Goal: Task Accomplishment & Management: Complete application form

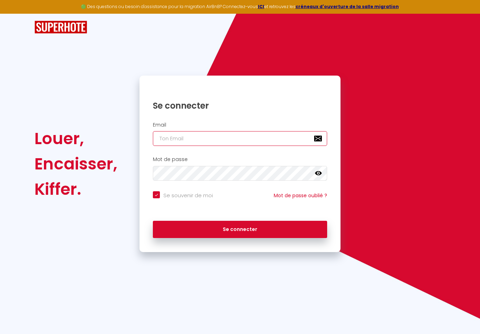
type input "[EMAIL_ADDRESS][DOMAIN_NAME]"
click at [240, 228] on button "Se connecter" at bounding box center [240, 230] width 174 height 18
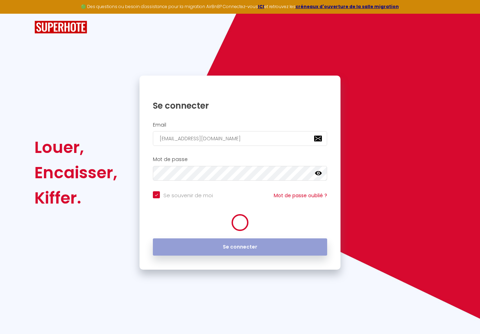
checkbox input "true"
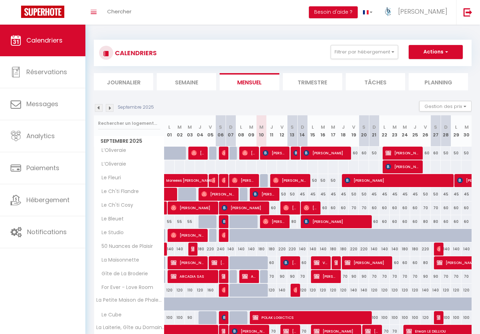
click at [438, 51] on button "Actions" at bounding box center [436, 52] width 54 height 14
click at [437, 69] on link "Nouvelle réservation" at bounding box center [428, 68] width 61 height 11
select select
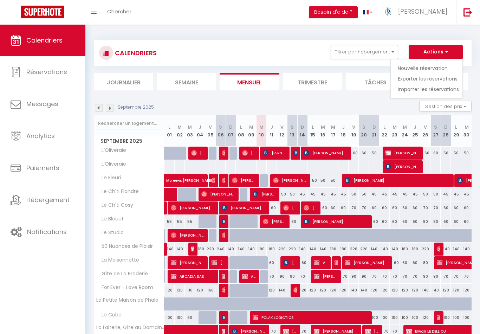
select select
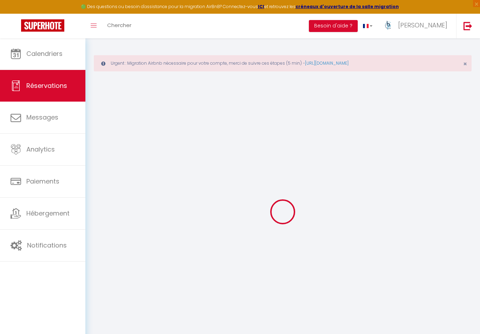
select select
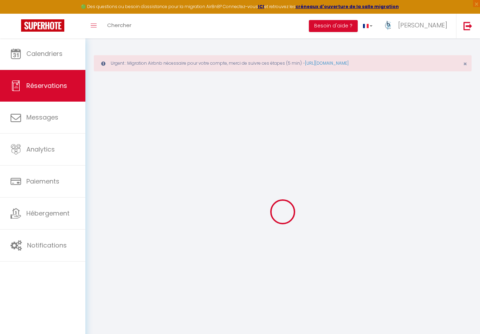
select select
checkbox input "false"
select select
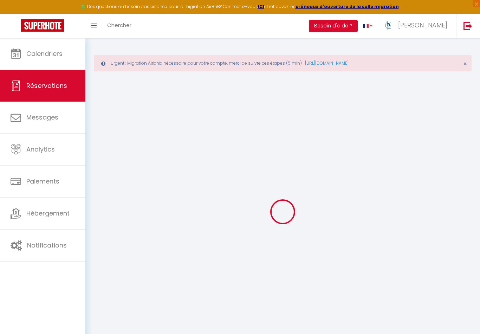
select select
checkbox input "false"
select select
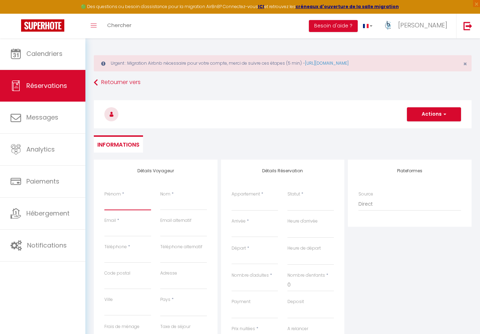
click at [123, 201] on input "Prénom" at bounding box center [127, 203] width 47 height 13
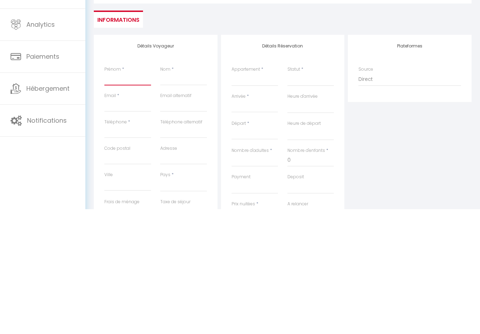
type input "J"
select select
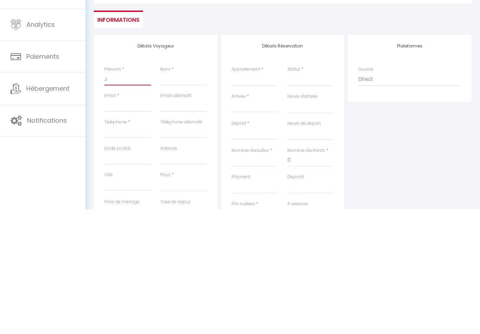
select select
checkbox input "false"
type input "Je"
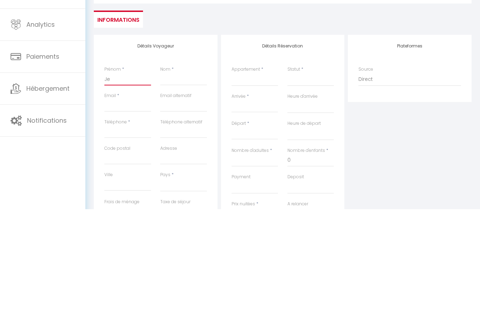
select select
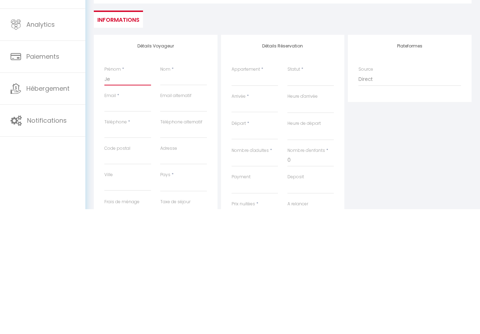
select select
checkbox input "false"
type input "Jea"
select select
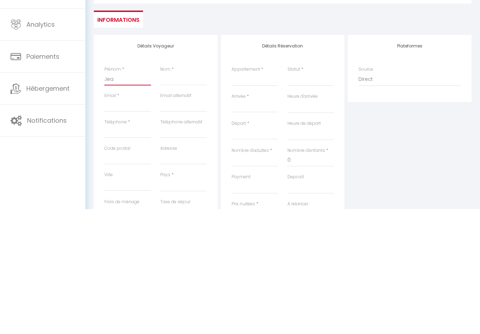
select select
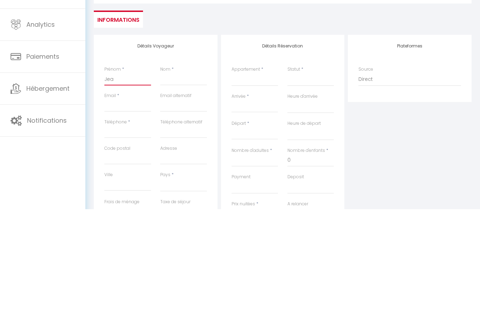
select select
checkbox input "false"
type input "Jean"
select select
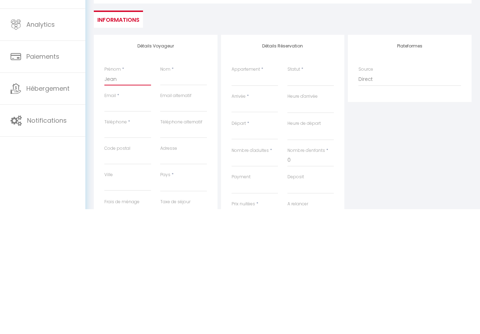
select select
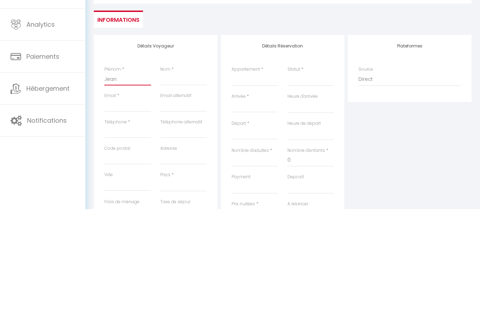
checkbox input "false"
type input "[PERSON_NAME]-"
select select
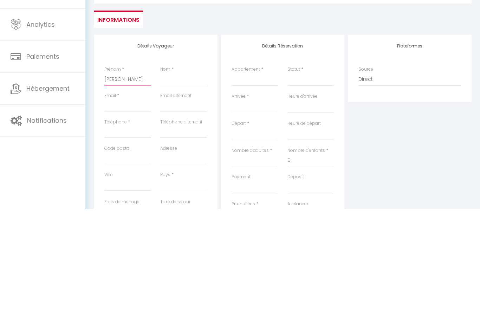
select select
checkbox input "false"
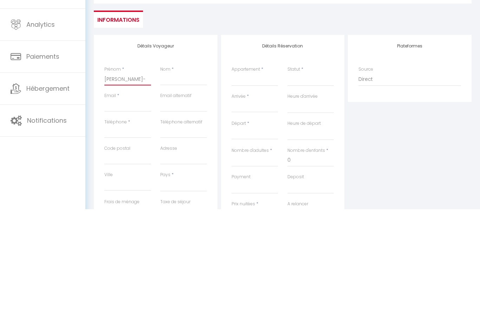
type input "[PERSON_NAME]"
select select
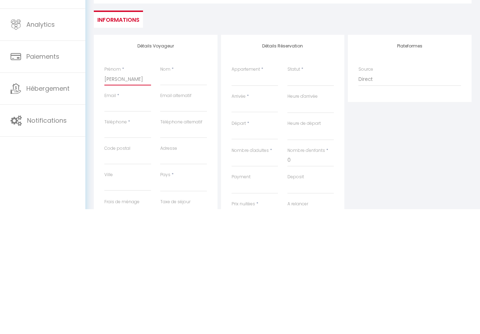
select select
checkbox input "false"
type input "[PERSON_NAME]"
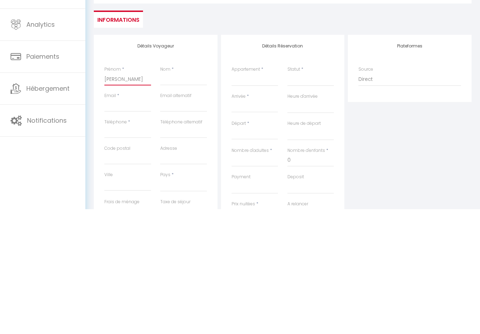
select select
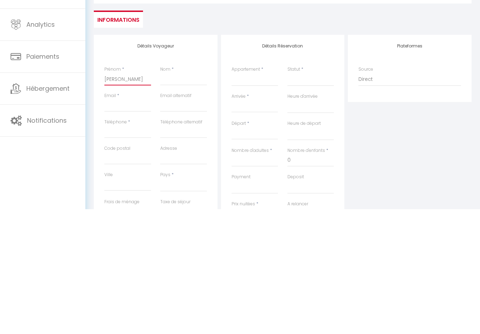
select select
checkbox input "false"
type input "[PERSON_NAME]"
select select
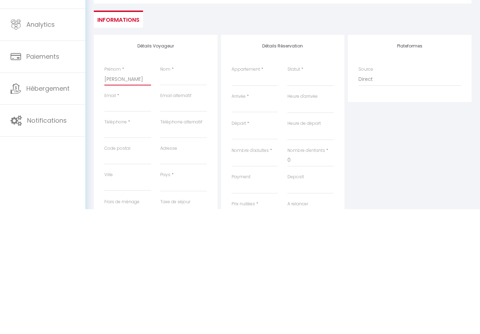
select select
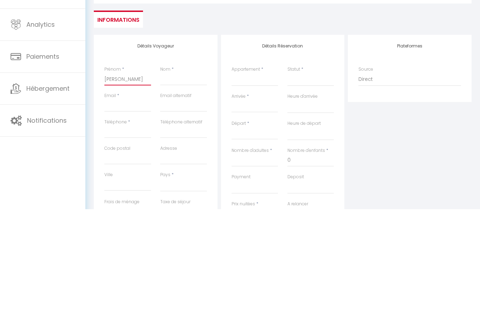
select select
checkbox input "false"
type input "[PERSON_NAME]"
select select
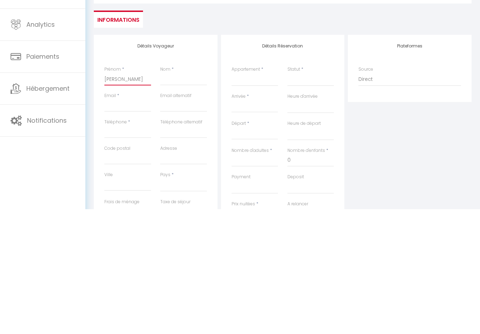
select select
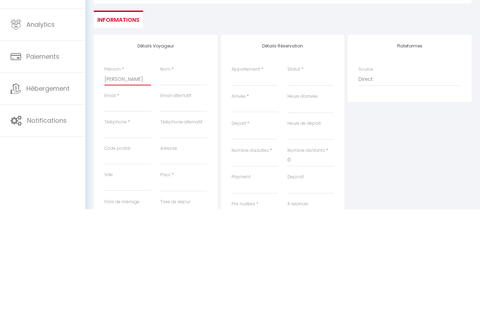
checkbox input "false"
type input "[PERSON_NAME]"
select select
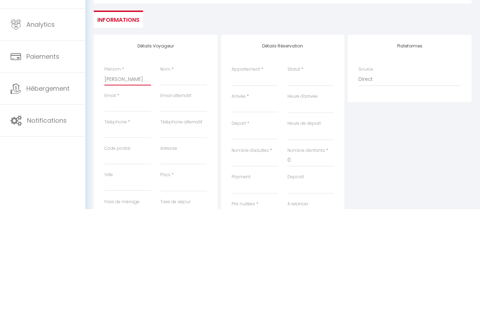
select select
checkbox input "false"
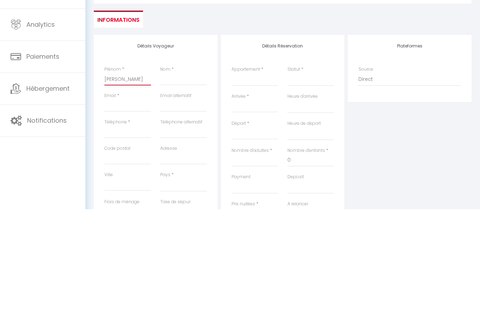
type input "[PERSON_NAME]"
select select
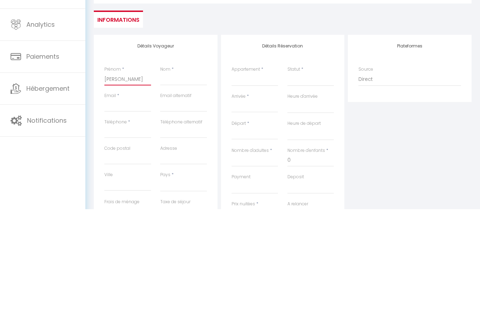
select select
checkbox input "false"
type input "[PERSON_NAME]"
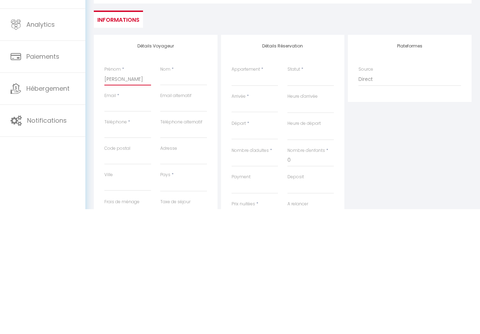
select select
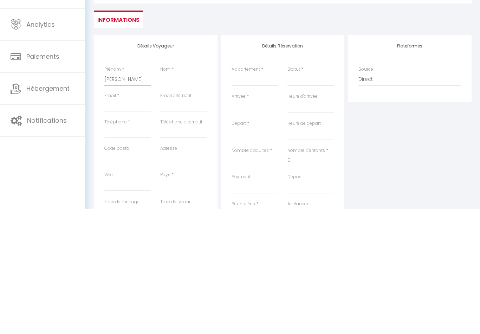
select select
checkbox input "false"
type input "[PERSON_NAME]"
select select
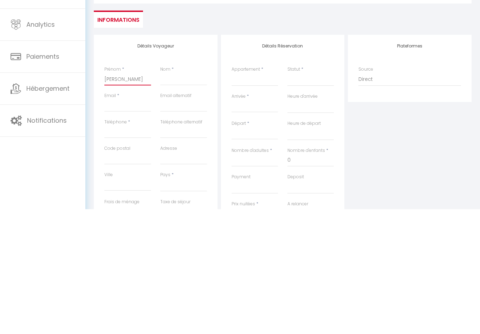
select select
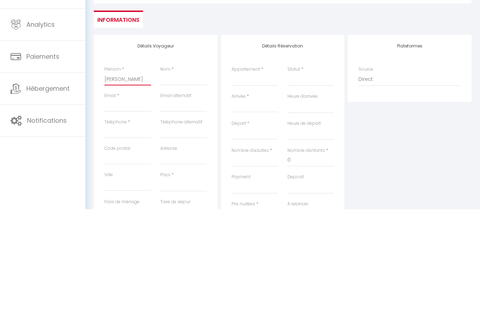
select select
checkbox input "false"
type input "[PERSON_NAME]"
select select
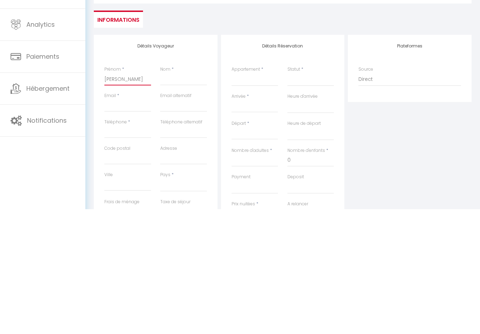
select select
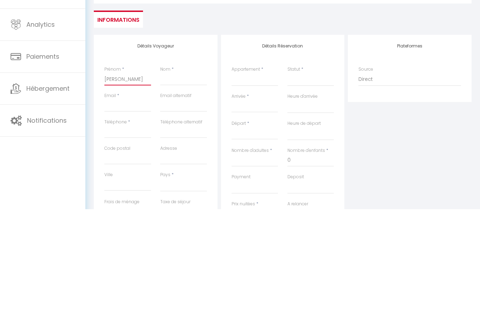
checkbox input "false"
type input "[PERSON_NAME]"
click at [192, 197] on input "Nom" at bounding box center [183, 203] width 47 height 13
type input "K"
select select
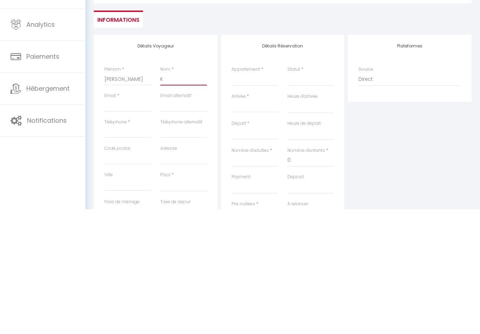
select select
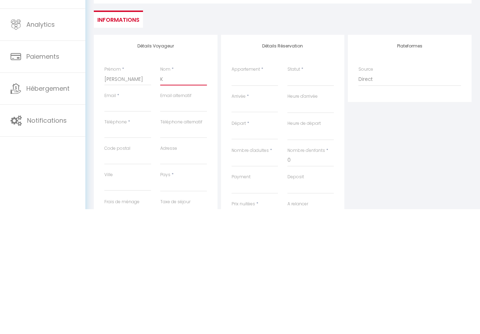
select select
checkbox input "false"
type input "KO"
select select
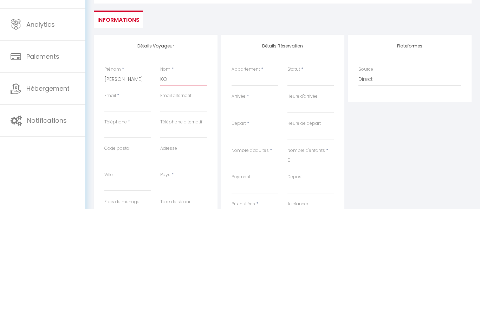
select select
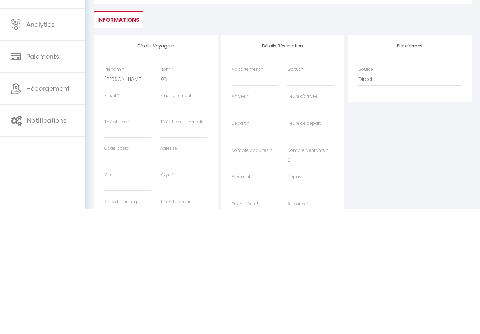
checkbox input "false"
type input "KOC"
select select
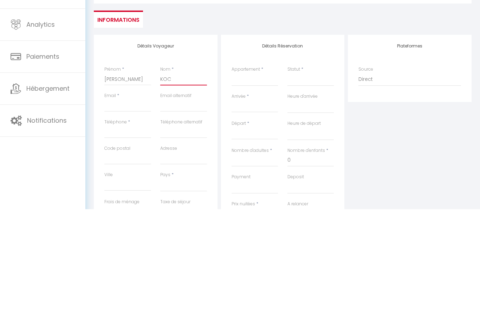
select select
checkbox input "false"
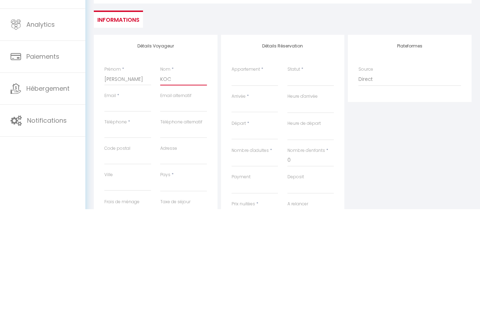
type input "KOCH"
select select
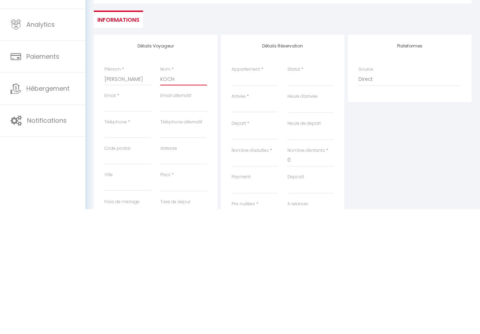
select select
checkbox input "false"
type input "KOCH"
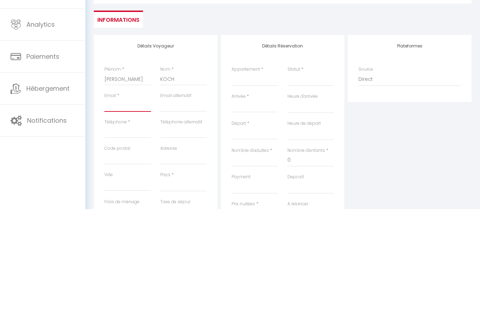
click at [138, 224] on input "Email client" at bounding box center [127, 230] width 47 height 13
type input "s"
select select
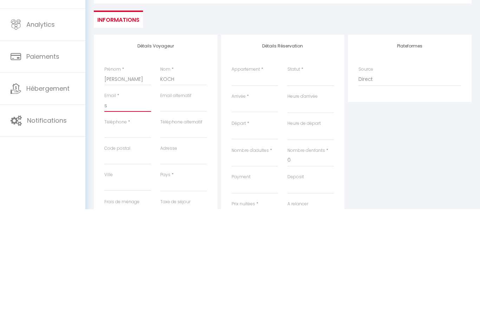
select select
checkbox input "false"
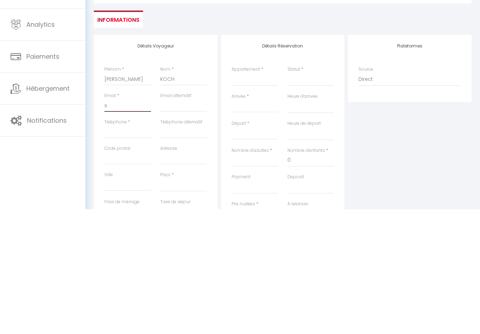
type input "se"
select select
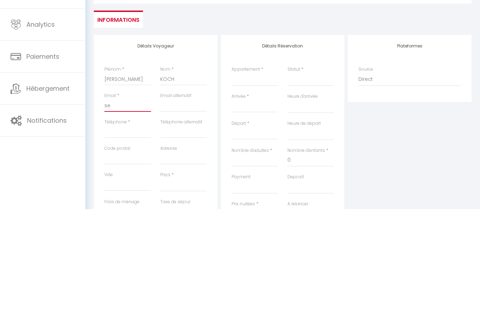
select select
click at [136, 250] on input "Téléphone" at bounding box center [127, 256] width 47 height 13
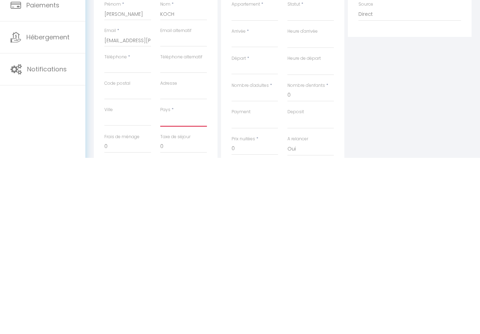
click at [184, 289] on select "[GEOGRAPHIC_DATA] [GEOGRAPHIC_DATA] [GEOGRAPHIC_DATA] [GEOGRAPHIC_DATA] [GEOGRA…" at bounding box center [183, 295] width 47 height 13
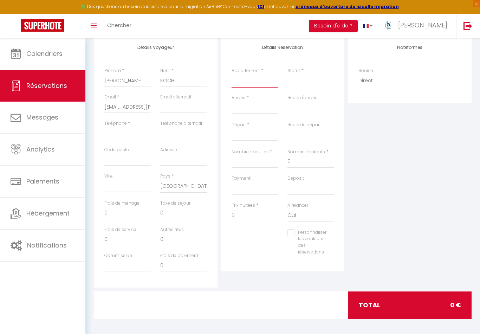
click at [265, 80] on select "L’Oliveraie Le Fleuri Le Ch'ti Flandre Le Ch'ti Cosy Le Bleuet Le Studio 50 Nua…" at bounding box center [255, 80] width 47 height 13
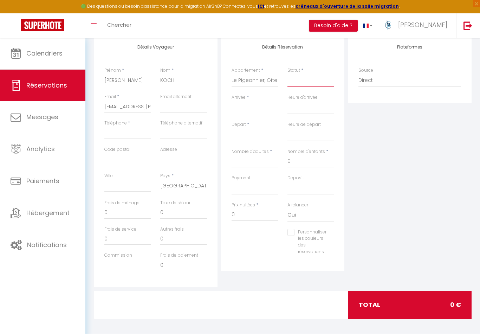
click at [321, 81] on select "Confirmé Non Confirmé [PERSON_NAME] par le voyageur No Show Request" at bounding box center [310, 80] width 47 height 13
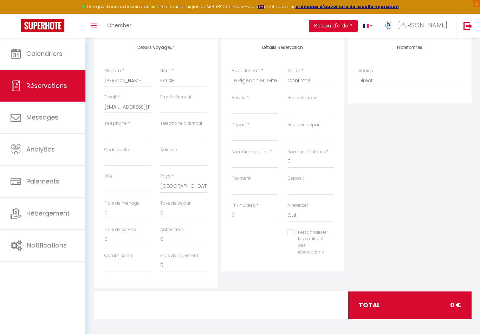
click at [260, 106] on input "Arrivée" at bounding box center [255, 108] width 47 height 9
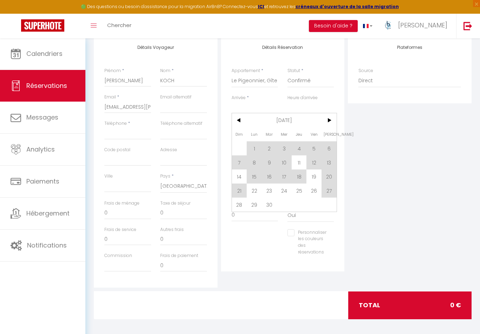
click at [330, 122] on span ">" at bounding box center [328, 120] width 15 height 14
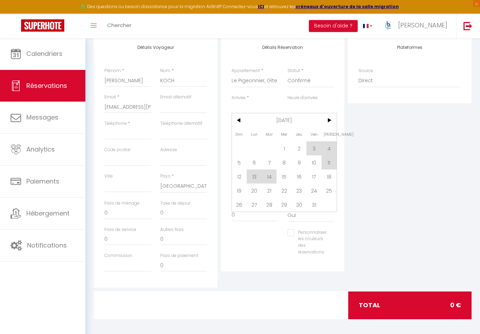
click at [331, 122] on span ">" at bounding box center [328, 120] width 15 height 14
click at [245, 121] on span "<" at bounding box center [239, 120] width 15 height 14
click at [301, 190] on span "23" at bounding box center [299, 190] width 15 height 14
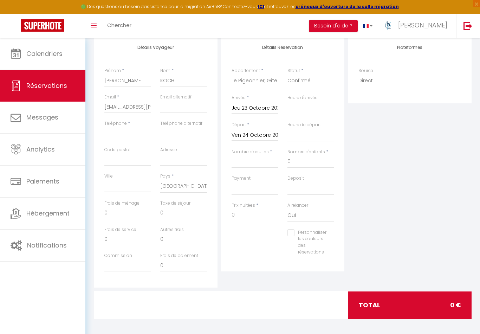
click at [265, 136] on input "Ven 24 Octobre 2025" at bounding box center [255, 135] width 47 height 9
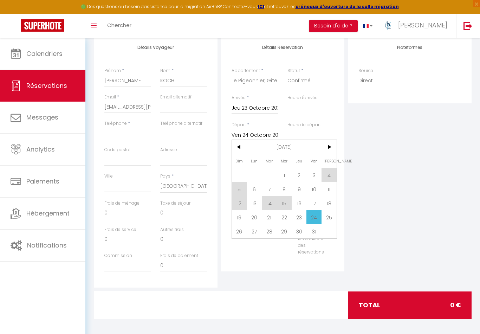
click at [243, 230] on span "26" at bounding box center [239, 231] width 15 height 14
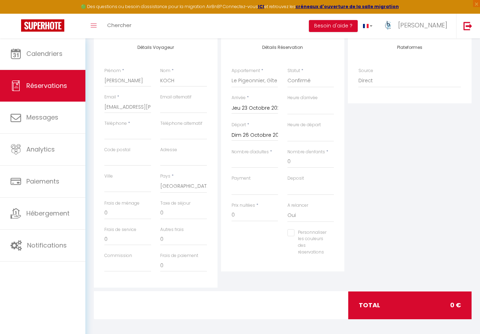
click at [401, 167] on div "Plateformes Source Direct [DOMAIN_NAME] [DOMAIN_NAME] Chalet montagne Expedia G…" at bounding box center [409, 161] width 127 height 251
click at [268, 162] on input "Nombre d'adultes" at bounding box center [255, 161] width 47 height 13
click at [426, 173] on div "Plateformes Source Direct [DOMAIN_NAME] [DOMAIN_NAME] Chalet montagne Expedia G…" at bounding box center [409, 161] width 127 height 251
click at [262, 211] on input "520" at bounding box center [255, 215] width 47 height 13
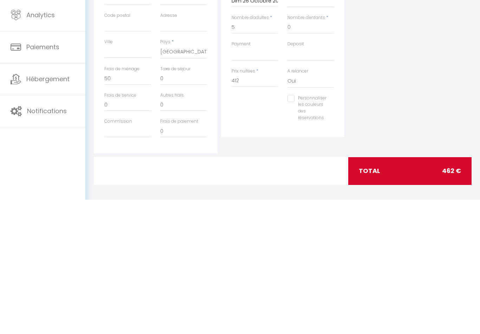
click at [156, 200] on div "Taxe de séjour 0" at bounding box center [184, 213] width 56 height 26
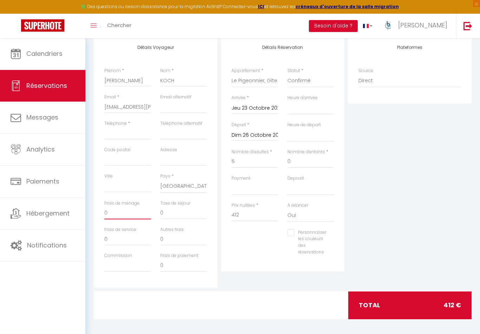
click at [133, 210] on input "0" at bounding box center [127, 213] width 47 height 13
click at [441, 221] on div "Plateformes Source Direct [DOMAIN_NAME] [DOMAIN_NAME] Chalet montagne Expedia G…" at bounding box center [409, 161] width 127 height 251
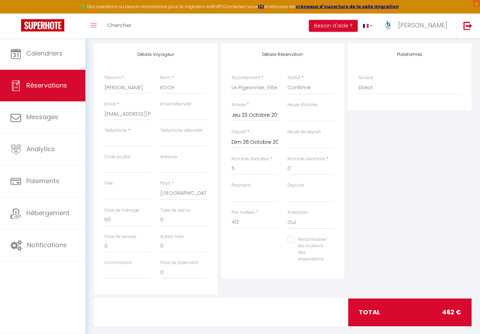
scroll to position [115, 0]
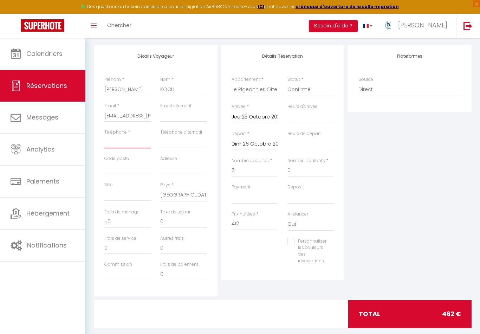
click at [143, 137] on input "Téléphone" at bounding box center [127, 142] width 47 height 13
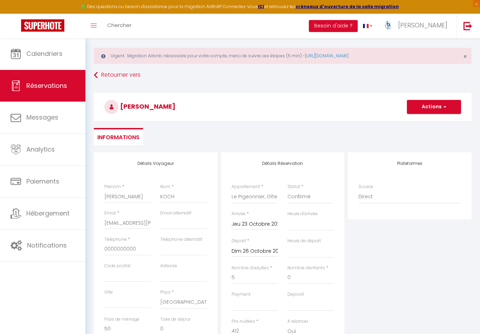
scroll to position [0, 0]
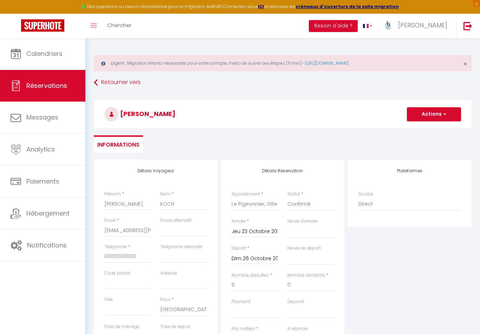
click at [445, 112] on span "button" at bounding box center [444, 114] width 4 height 6
click at [423, 129] on link "Enregistrer" at bounding box center [427, 129] width 56 height 9
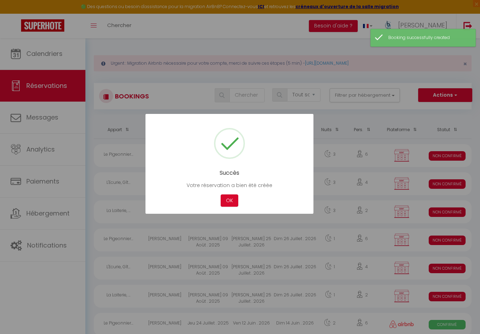
click at [232, 204] on button "OK" at bounding box center [230, 200] width 18 height 12
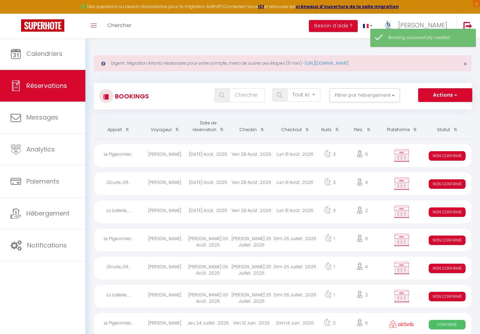
click at [59, 54] on span "Calendriers" at bounding box center [44, 53] width 36 height 9
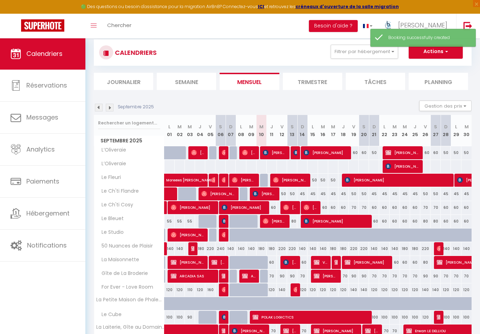
scroll to position [106, 0]
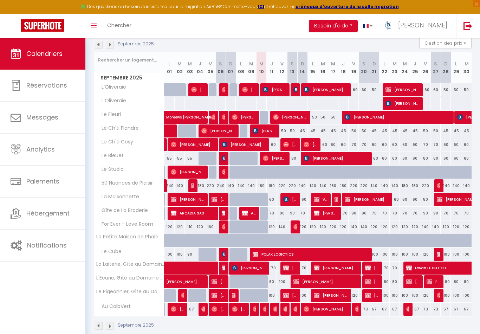
click at [110, 45] on img at bounding box center [110, 45] width 8 height 8
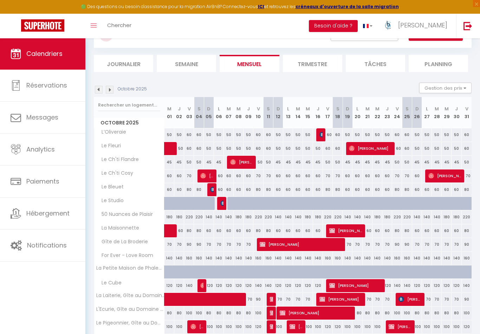
scroll to position [93, 0]
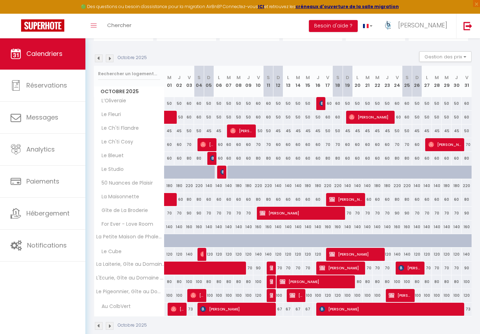
click at [401, 295] on span "[PERSON_NAME]" at bounding box center [400, 294] width 23 height 13
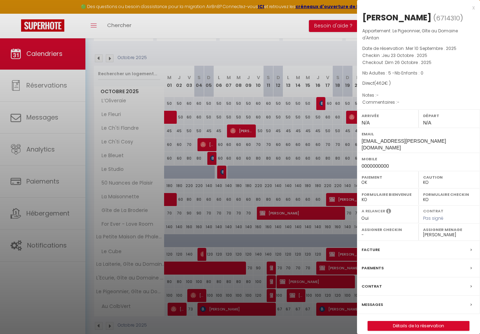
click at [321, 248] on div at bounding box center [240, 167] width 480 height 334
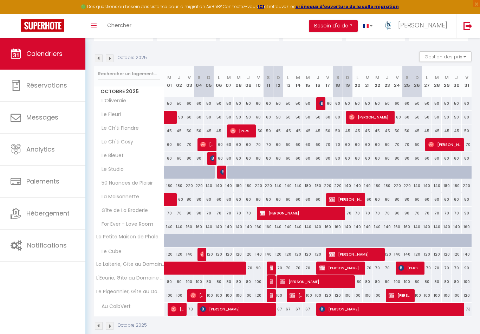
click at [54, 56] on span "Calendriers" at bounding box center [44, 53] width 36 height 9
click at [98, 61] on img at bounding box center [99, 58] width 8 height 8
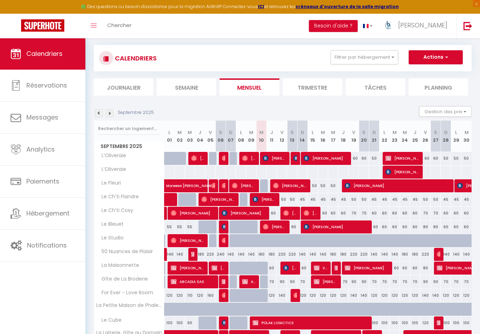
click at [411, 158] on span "[PERSON_NAME]" at bounding box center [402, 157] width 34 height 13
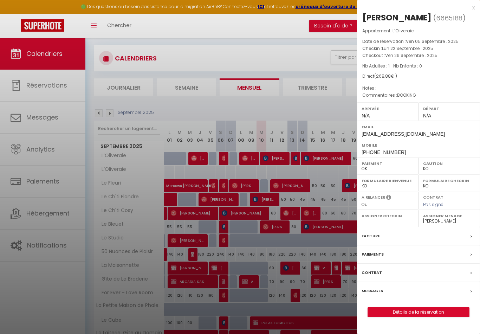
click at [418, 317] on link "Détails de la réservation" at bounding box center [418, 311] width 101 height 9
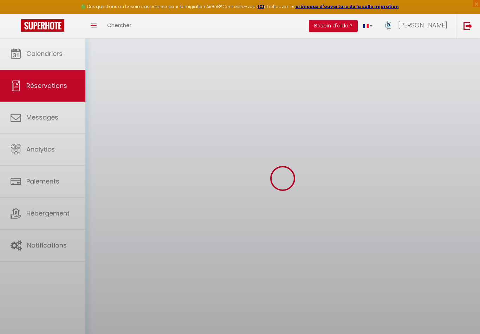
scroll to position [34, 0]
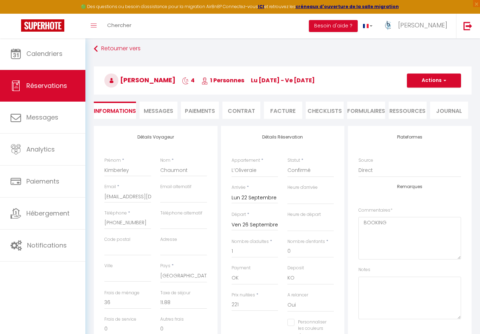
click at [445, 80] on span "button" at bounding box center [444, 80] width 4 height 6
click at [427, 114] on link "Supprimer" at bounding box center [427, 114] width 56 height 9
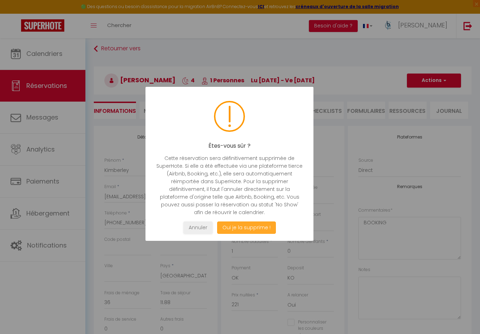
click at [266, 228] on button "Oui je la supprime !" at bounding box center [246, 227] width 59 height 12
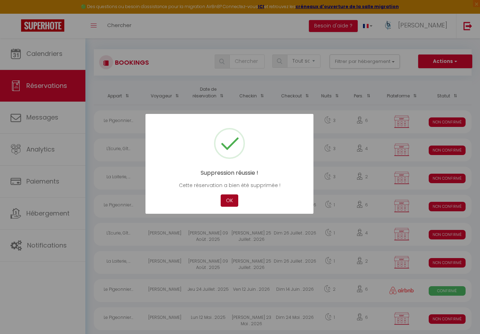
click at [233, 203] on button "OK" at bounding box center [230, 200] width 18 height 12
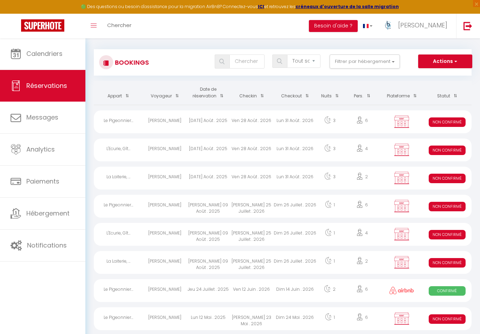
click at [56, 55] on span "Calendriers" at bounding box center [44, 53] width 36 height 9
